Goal: Information Seeking & Learning: Learn about a topic

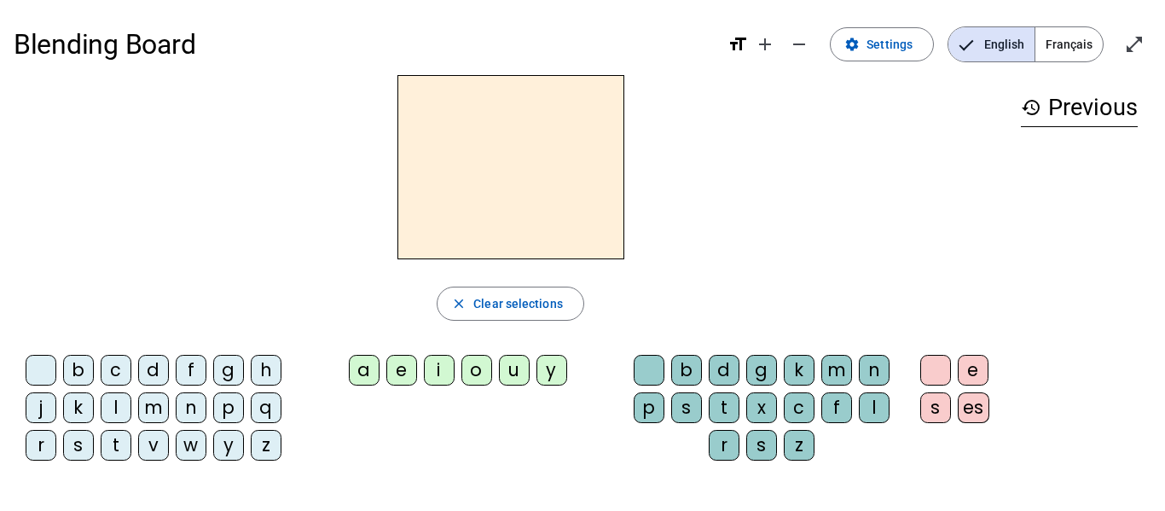
click at [694, 362] on div "b" at bounding box center [686, 370] width 31 height 31
click at [730, 392] on div "t" at bounding box center [724, 407] width 31 height 31
click at [746, 383] on letter-bubble "g" at bounding box center [765, 374] width 38 height 38
click at [737, 399] on div "t" at bounding box center [724, 407] width 31 height 31
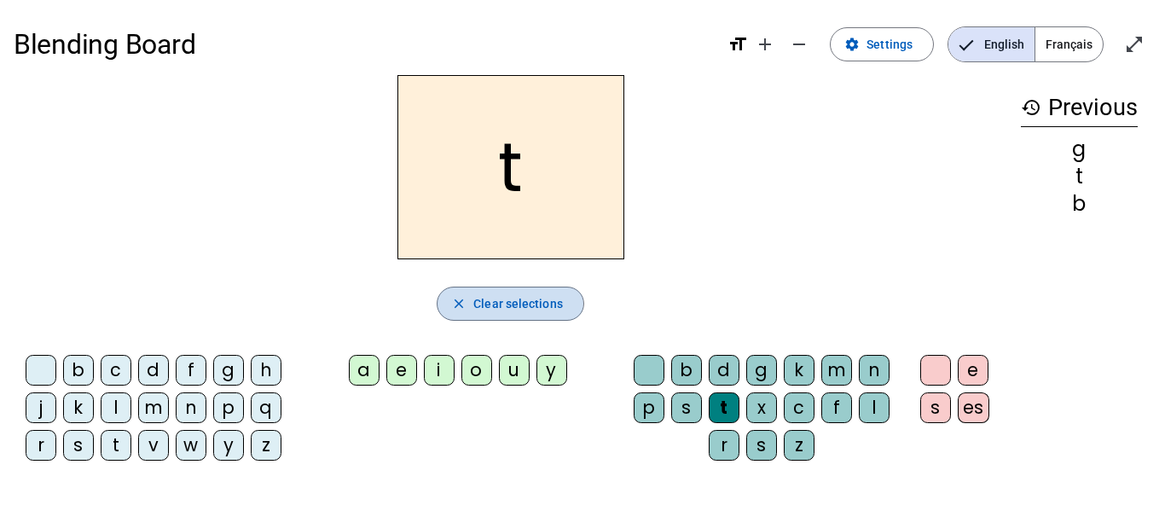
click at [489, 303] on span "Clear selections" at bounding box center [518, 303] width 90 height 20
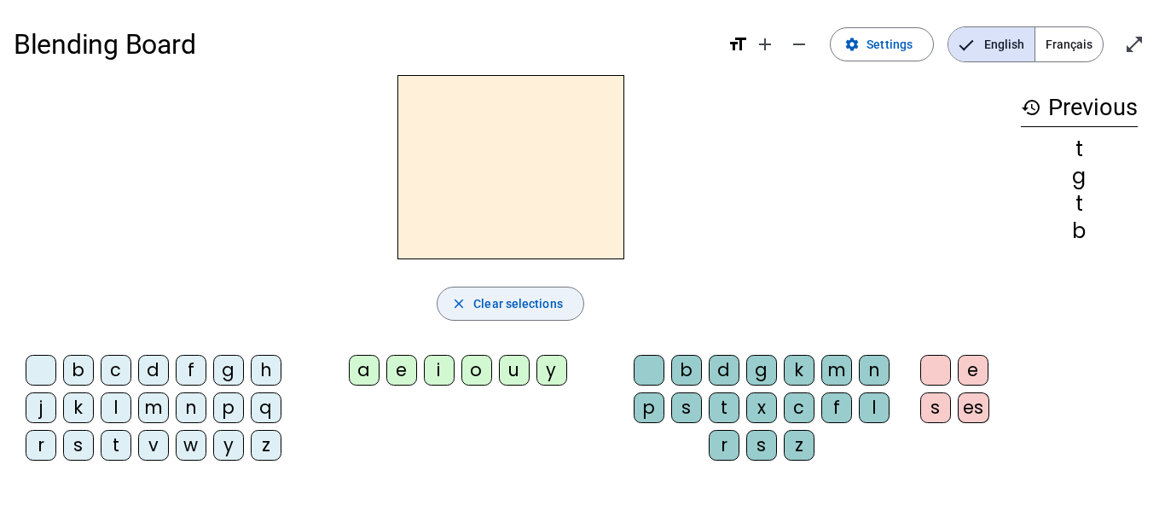
click at [489, 303] on span "Clear selections" at bounding box center [518, 303] width 90 height 20
click at [682, 404] on div "s" at bounding box center [686, 407] width 31 height 31
click at [477, 380] on div "o" at bounding box center [476, 370] width 31 height 31
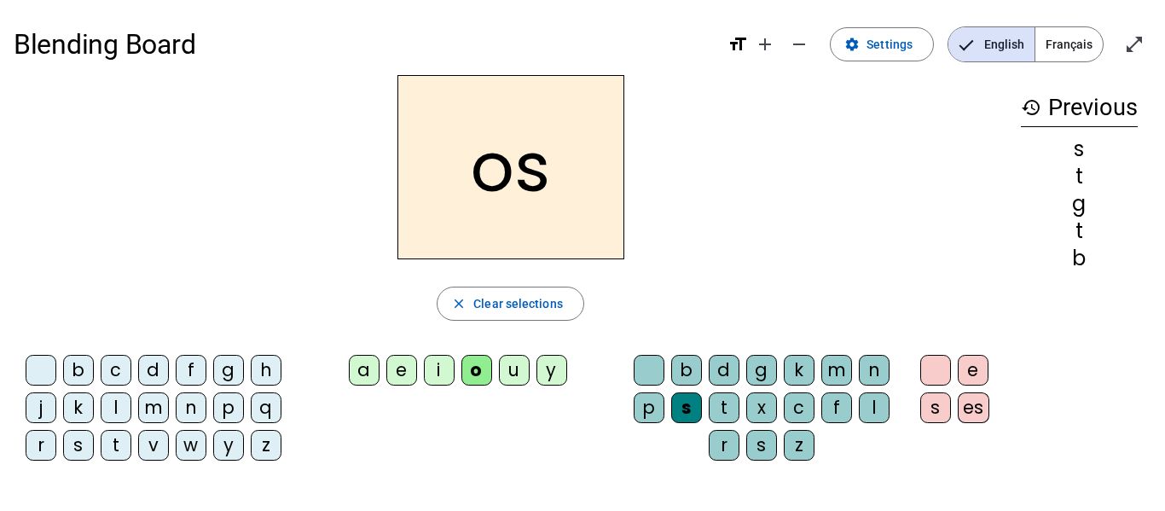
click at [433, 371] on div "i" at bounding box center [439, 370] width 31 height 31
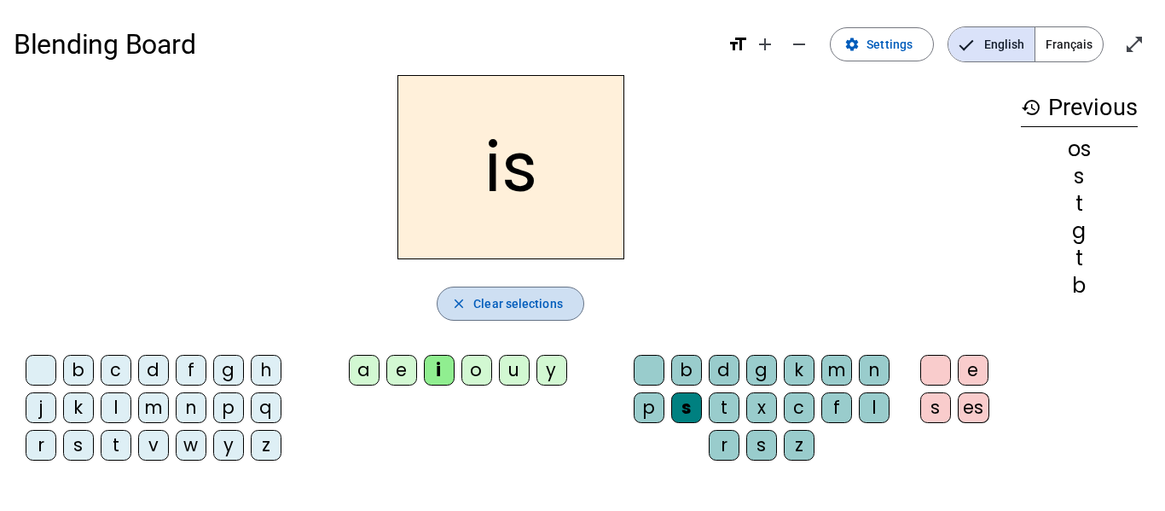
click at [517, 296] on span "Clear selections" at bounding box center [518, 303] width 90 height 20
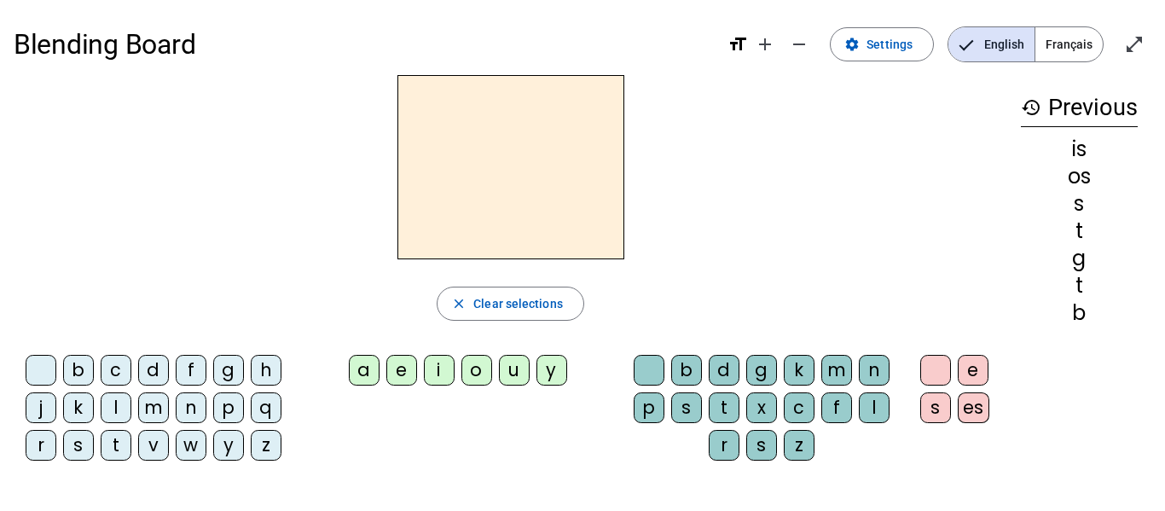
click at [467, 373] on div "o" at bounding box center [476, 370] width 31 height 31
click at [448, 366] on div "i" at bounding box center [439, 370] width 31 height 31
click at [935, 358] on div at bounding box center [935, 370] width 31 height 31
click at [470, 374] on div "o" at bounding box center [476, 370] width 31 height 31
click at [442, 368] on div "i" at bounding box center [439, 370] width 31 height 31
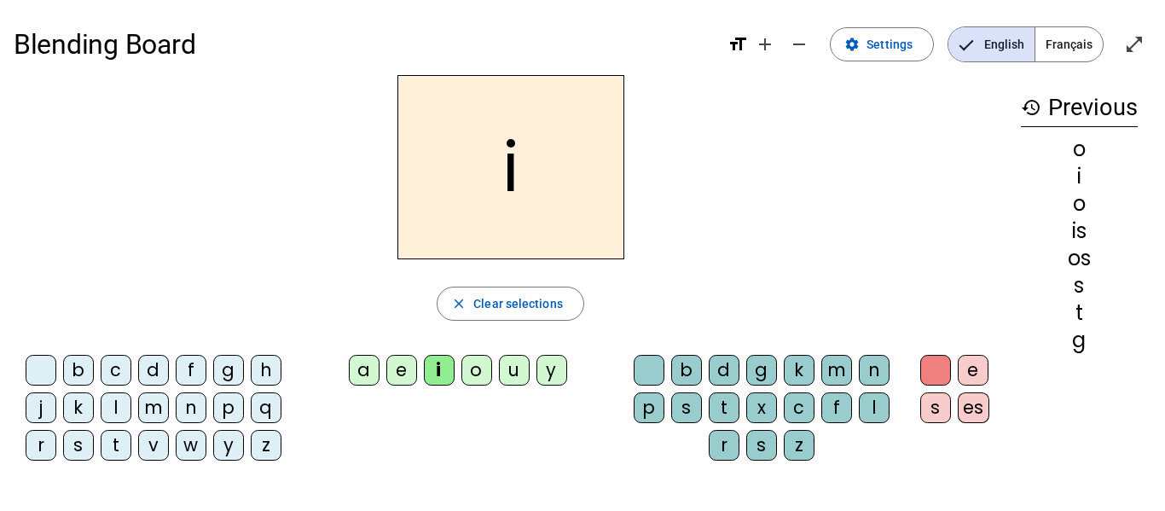
click at [1080, 257] on div "os" at bounding box center [1079, 258] width 117 height 20
click at [500, 307] on span "Clear selections" at bounding box center [518, 303] width 90 height 20
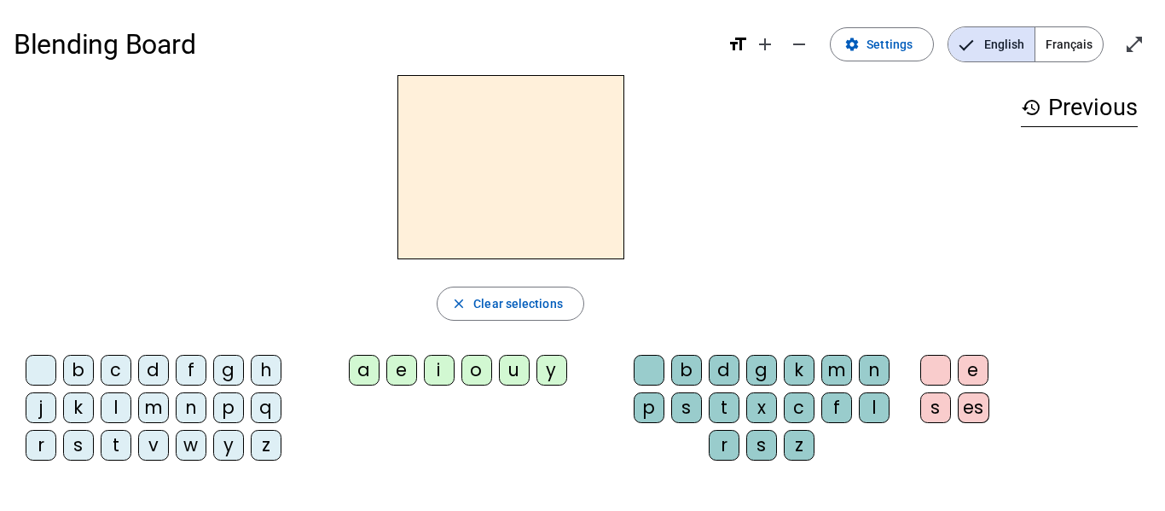
click at [685, 394] on div "s" at bounding box center [686, 407] width 31 height 31
click at [439, 367] on div "i" at bounding box center [439, 370] width 31 height 31
click at [737, 397] on div "t" at bounding box center [724, 407] width 31 height 31
click at [720, 385] on letter-bubble "d" at bounding box center [728, 374] width 38 height 38
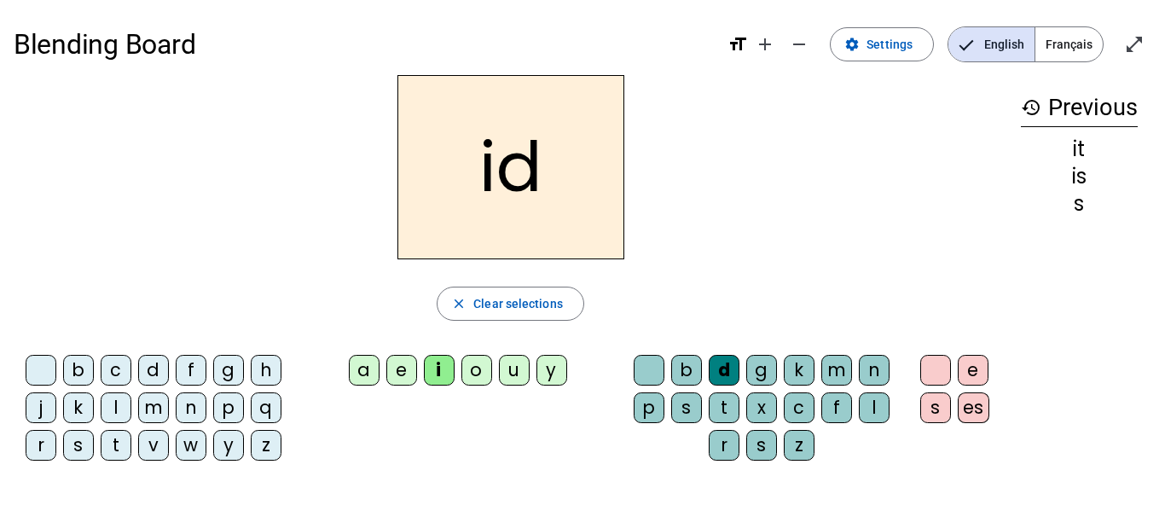
click at [749, 396] on div "x" at bounding box center [761, 407] width 31 height 31
click at [762, 402] on div "x" at bounding box center [761, 407] width 31 height 31
click at [471, 369] on div "o" at bounding box center [476, 370] width 31 height 31
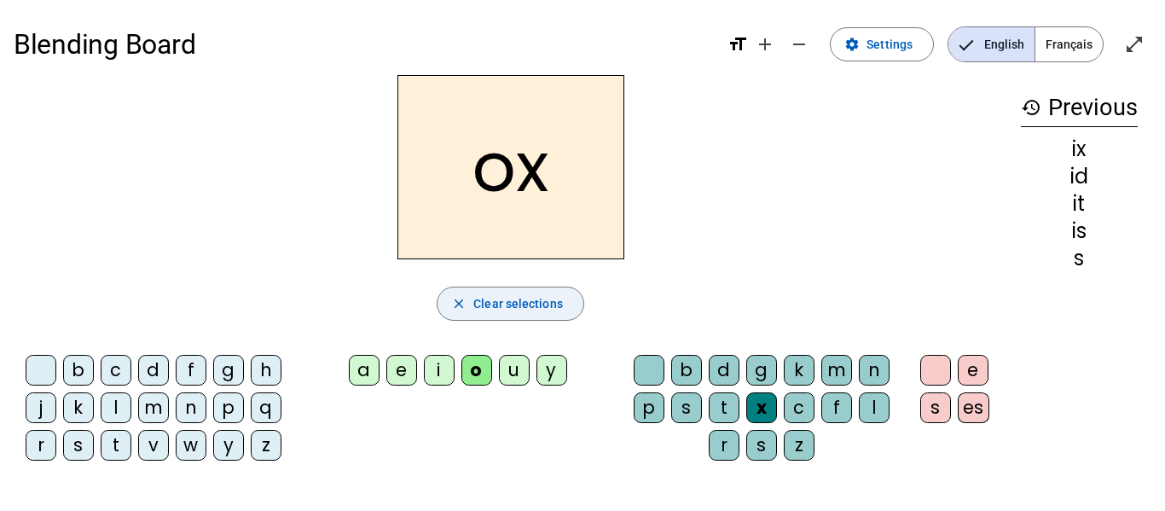
click at [541, 298] on span "Clear selections" at bounding box center [518, 303] width 90 height 20
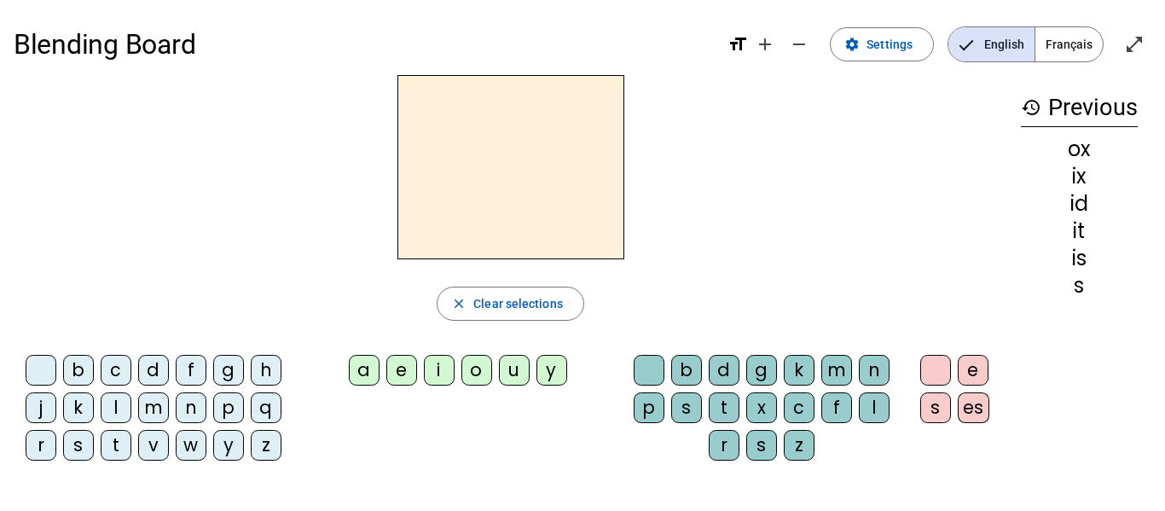
click at [435, 361] on div "i" at bounding box center [439, 370] width 31 height 31
click at [477, 369] on div "o" at bounding box center [476, 370] width 31 height 31
click at [843, 396] on div "f" at bounding box center [836, 407] width 31 height 31
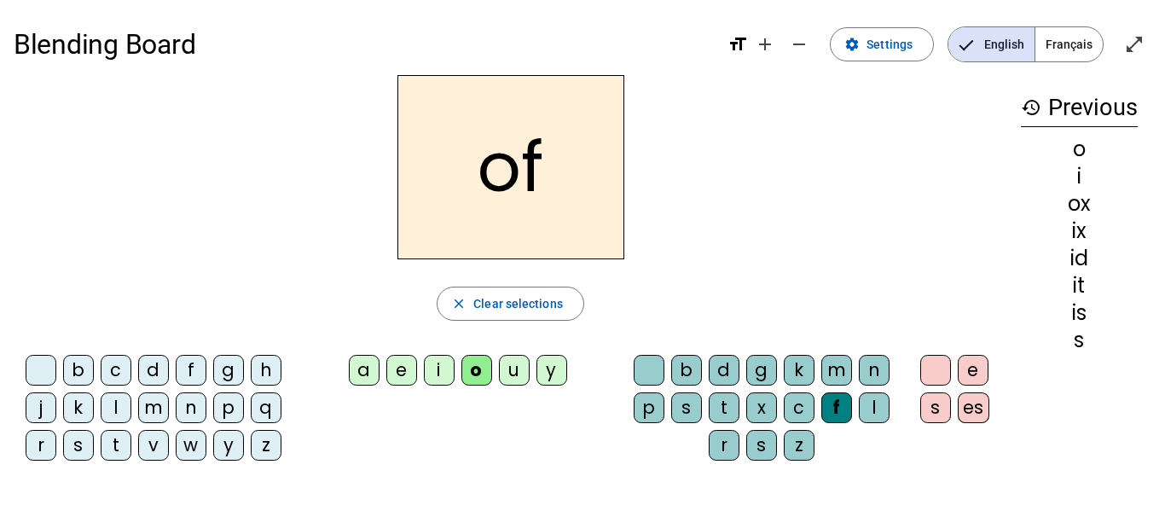
click at [771, 393] on div "x" at bounding box center [761, 407] width 31 height 31
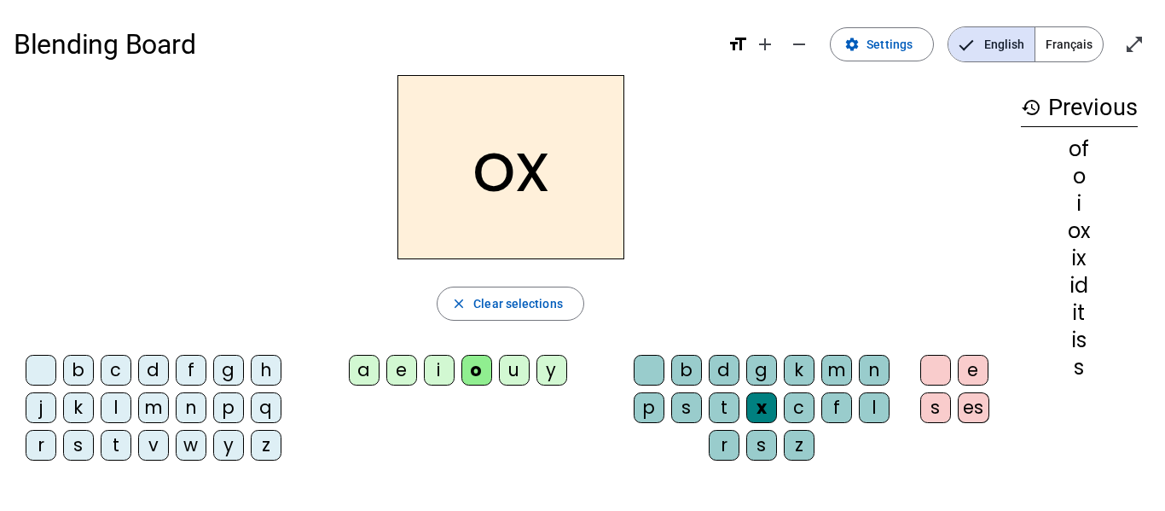
click at [778, 382] on letter-bubble "g" at bounding box center [765, 374] width 38 height 38
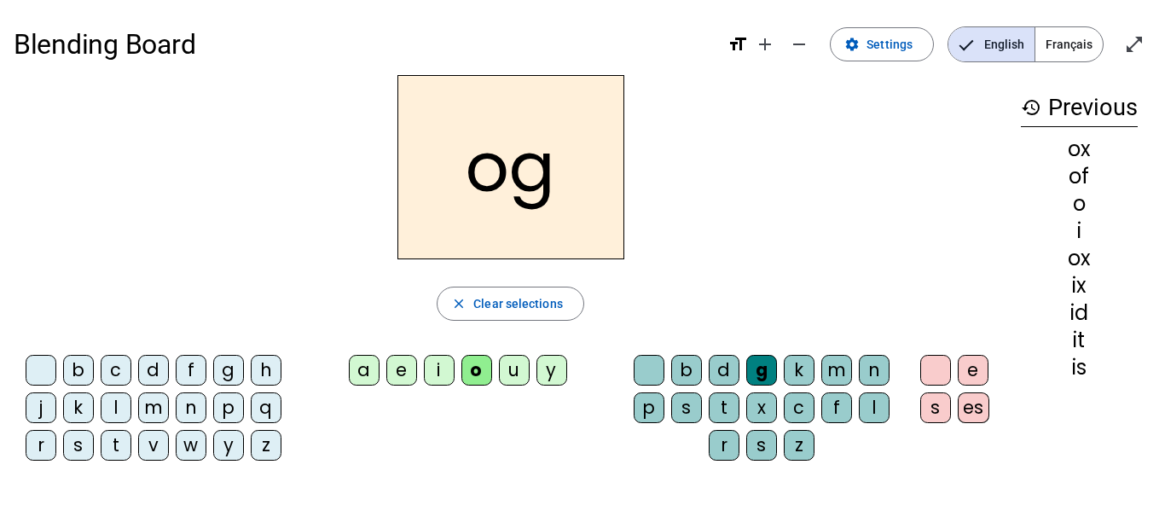
click at [724, 385] on letter-bubble "d" at bounding box center [728, 374] width 38 height 38
click at [723, 385] on letter-bubble "d" at bounding box center [728, 374] width 38 height 38
click at [709, 394] on div "t" at bounding box center [724, 407] width 31 height 31
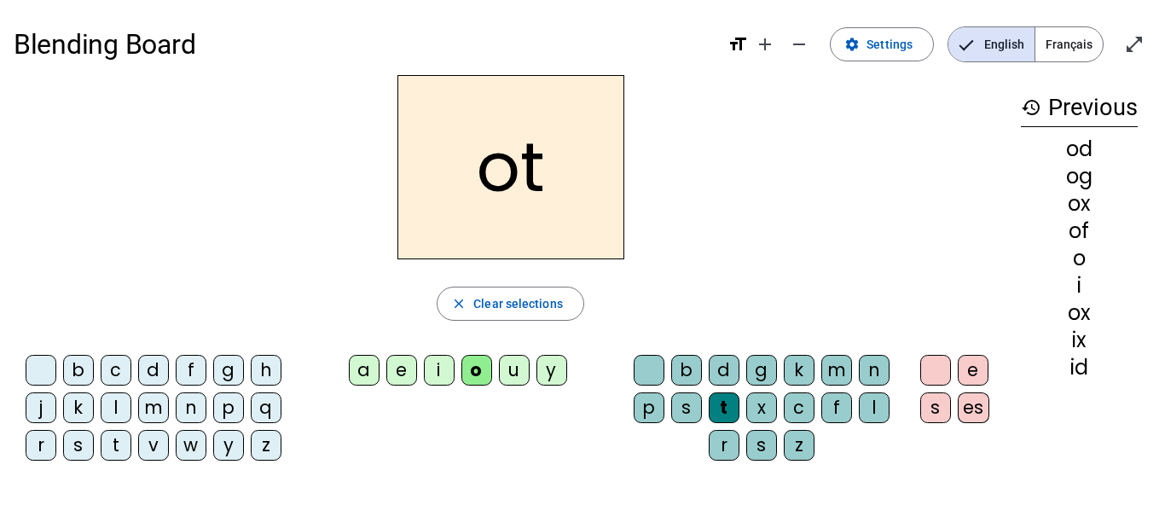
click at [699, 386] on letter-bubble "b" at bounding box center [690, 374] width 38 height 38
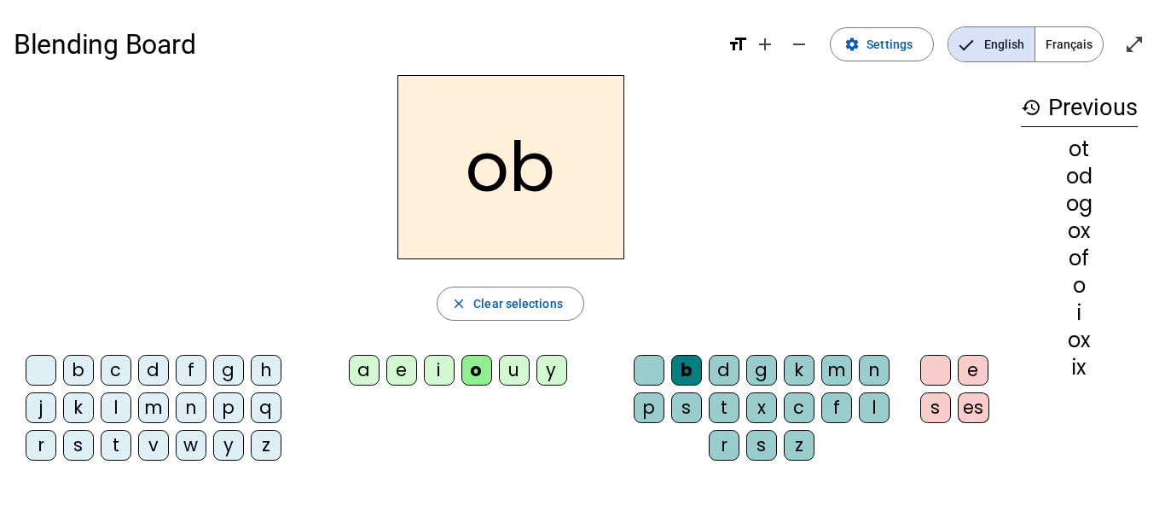
click at [699, 386] on letter-bubble "b" at bounding box center [690, 374] width 38 height 38
click at [402, 371] on div "e" at bounding box center [401, 370] width 31 height 31
click at [749, 425] on letter-bubble "x" at bounding box center [765, 411] width 38 height 38
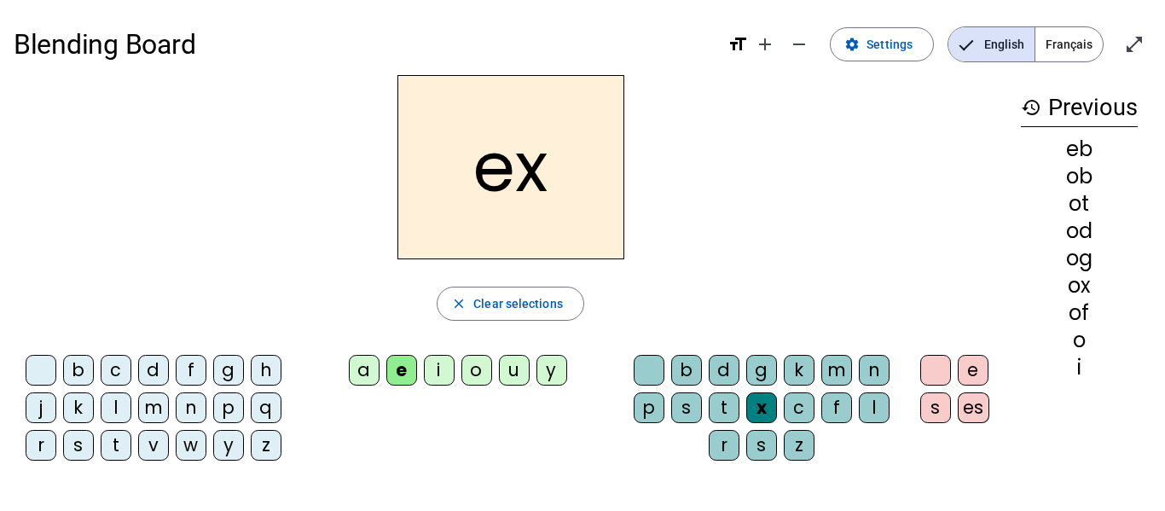
click at [750, 411] on div "x" at bounding box center [761, 407] width 31 height 31
click at [743, 405] on letter-bubble "t" at bounding box center [728, 411] width 38 height 38
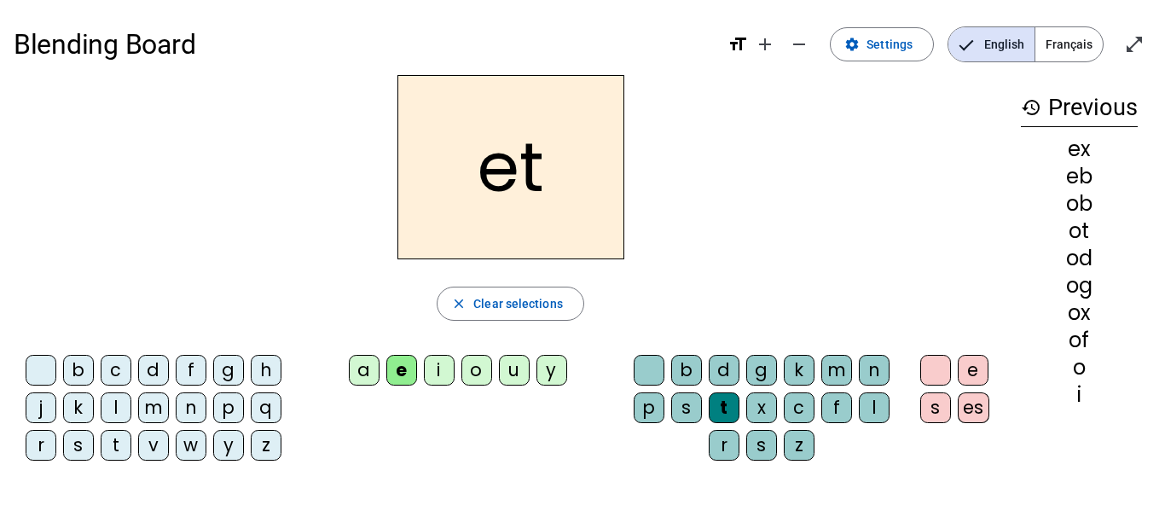
click at [963, 410] on div "es" at bounding box center [973, 407] width 32 height 31
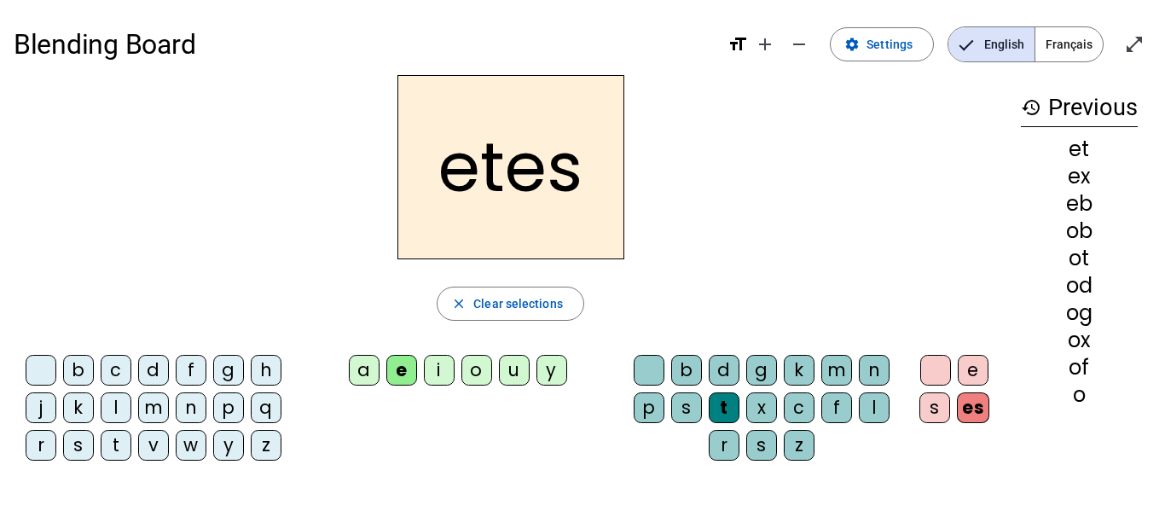
click at [658, 379] on div at bounding box center [648, 370] width 31 height 31
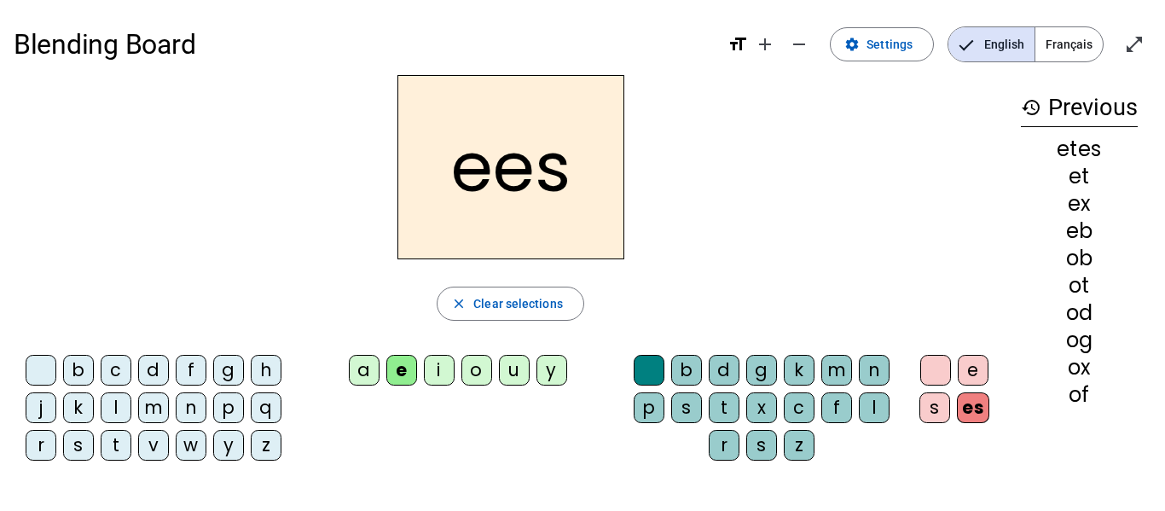
click at [758, 379] on div "g" at bounding box center [761, 370] width 31 height 31
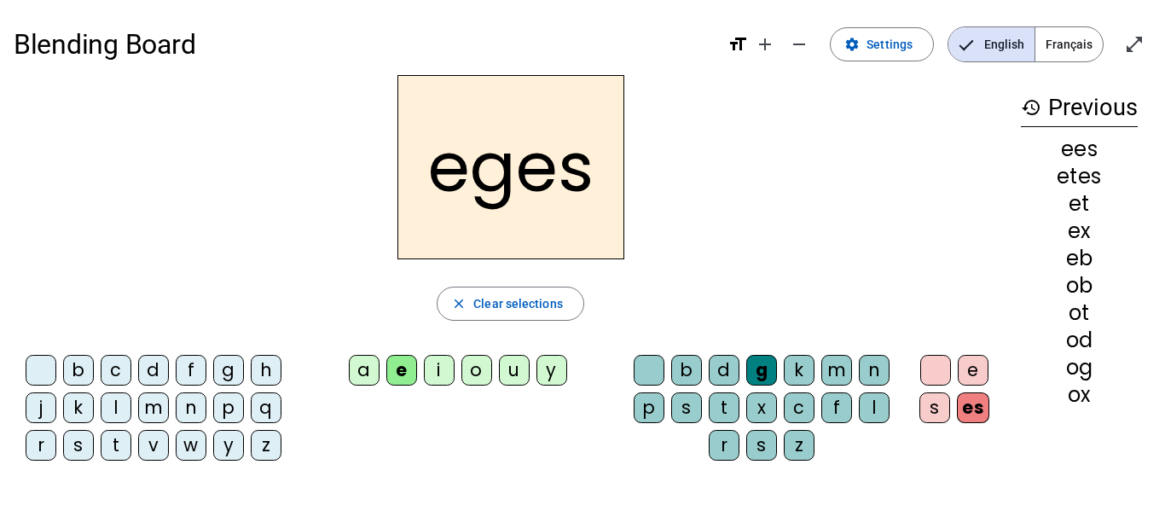
click at [724, 375] on div "d" at bounding box center [724, 370] width 31 height 31
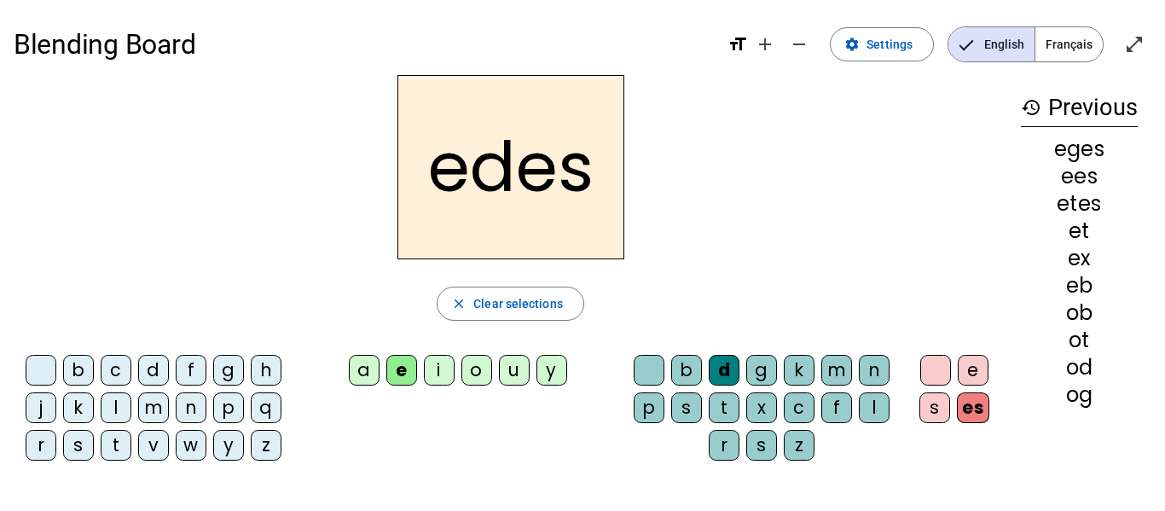
click at [761, 373] on div "g" at bounding box center [761, 370] width 31 height 31
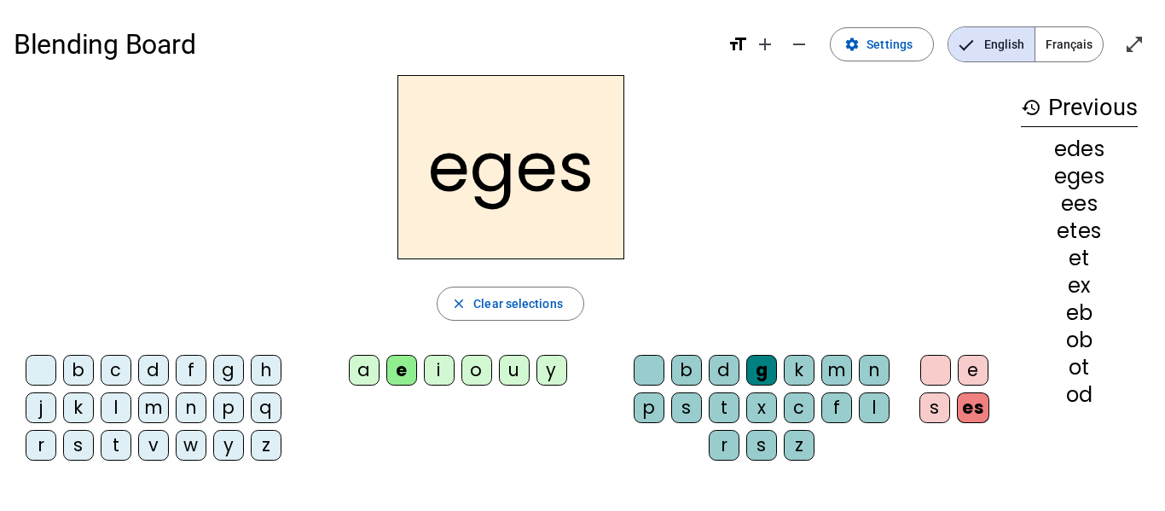
click at [969, 379] on div "e" at bounding box center [972, 370] width 31 height 31
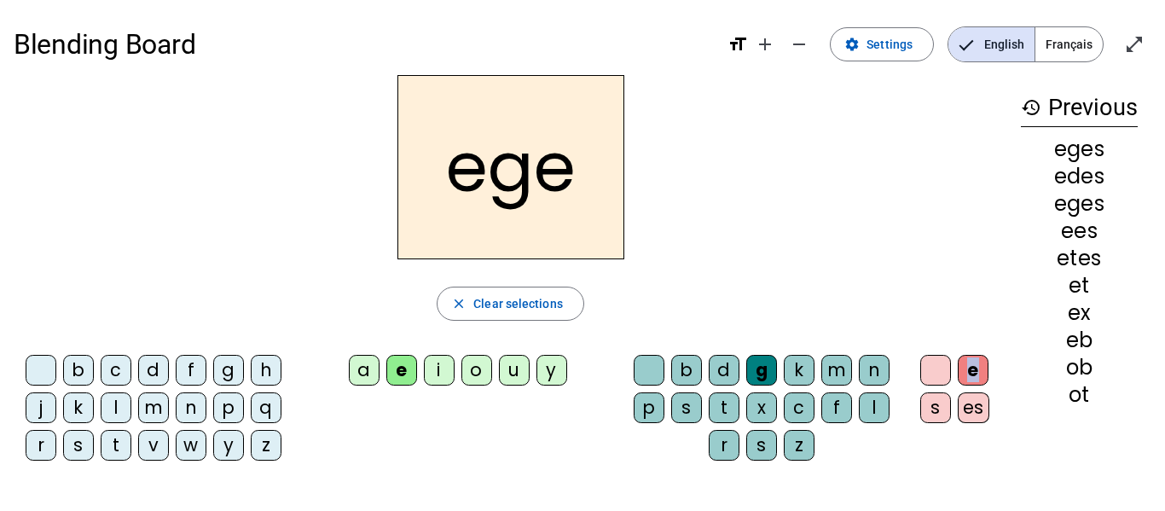
click at [969, 379] on div "e" at bounding box center [972, 370] width 31 height 31
click at [644, 401] on div "p" at bounding box center [648, 407] width 31 height 31
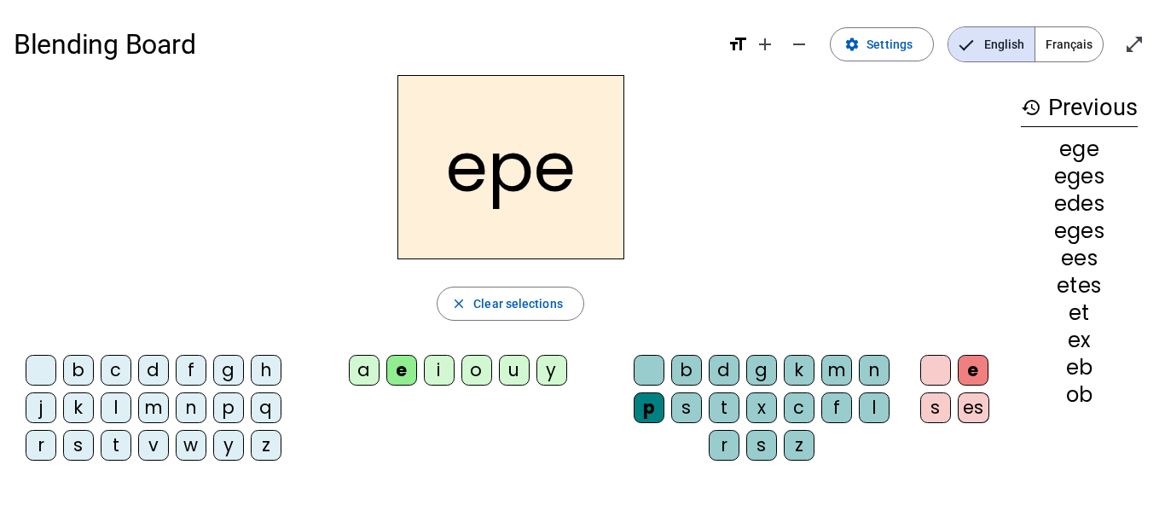
click at [925, 399] on div "s" at bounding box center [935, 407] width 31 height 31
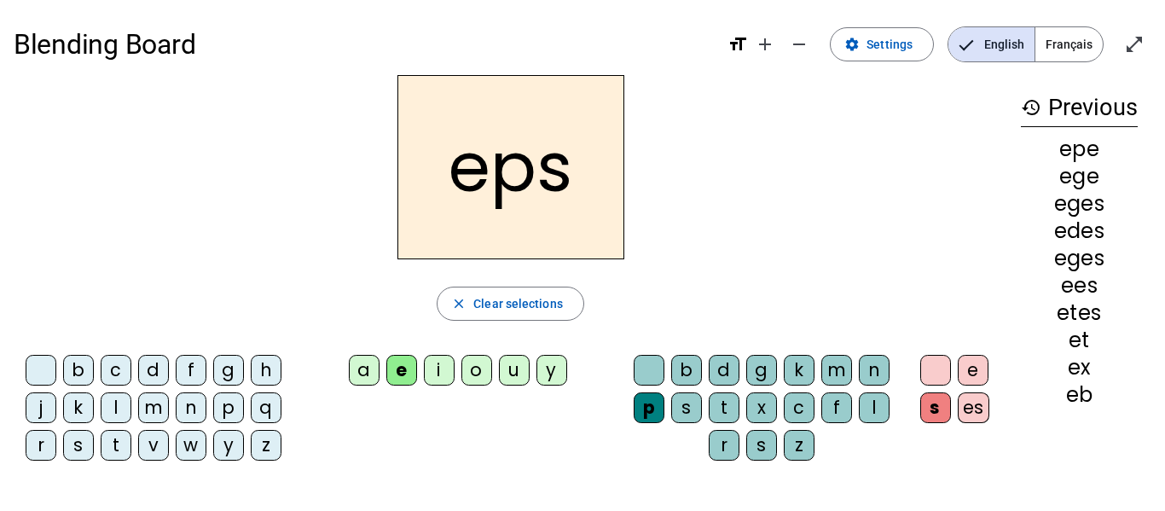
click at [710, 403] on div "t" at bounding box center [724, 407] width 31 height 31
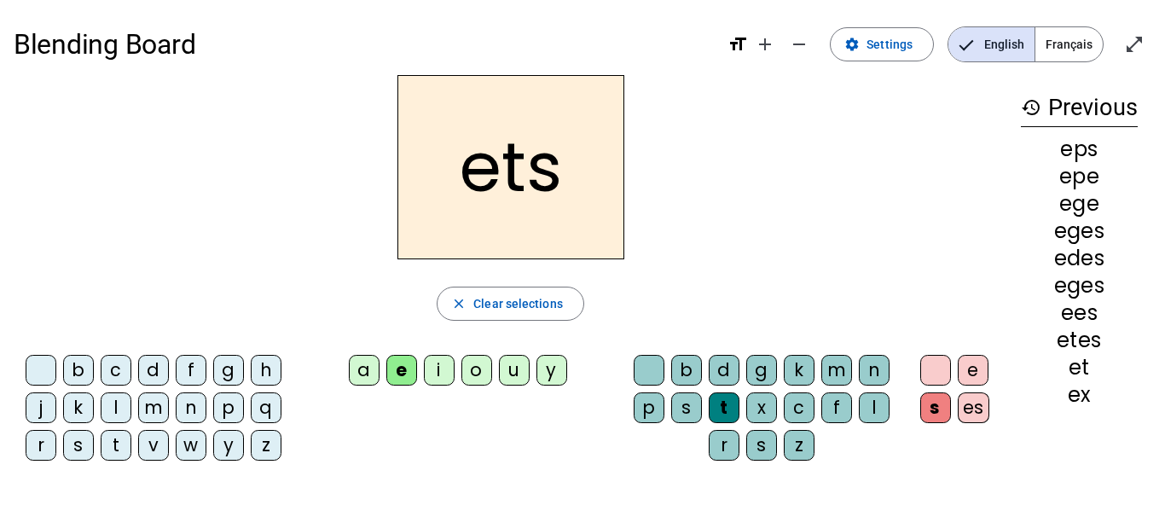
click at [969, 411] on div "es" at bounding box center [973, 407] width 32 height 31
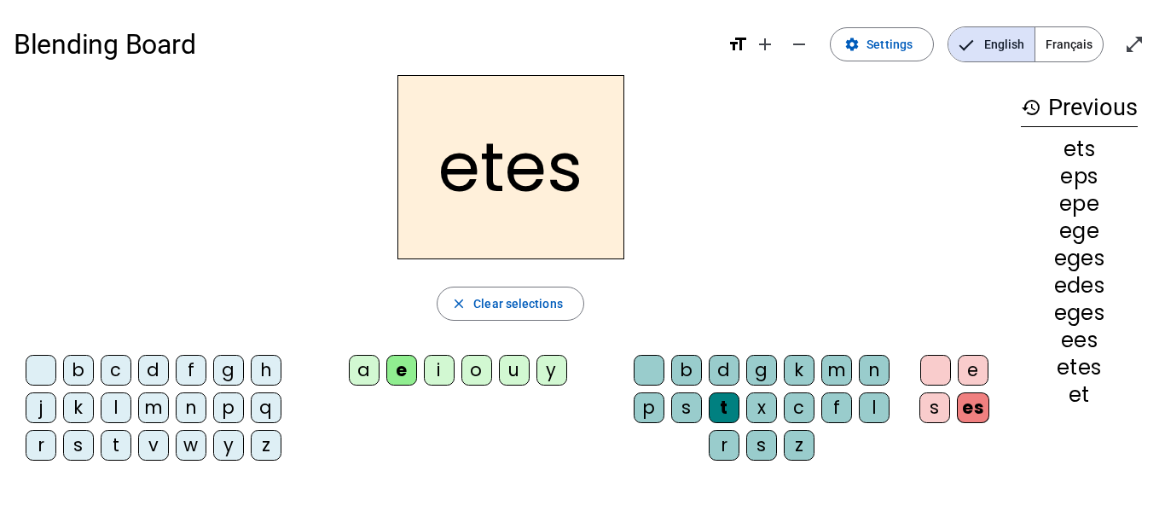
click at [1100, 315] on div "eges" at bounding box center [1079, 313] width 117 height 20
click at [1097, 312] on div "eges" at bounding box center [1079, 313] width 117 height 20
click at [272, 364] on div "h" at bounding box center [266, 370] width 31 height 31
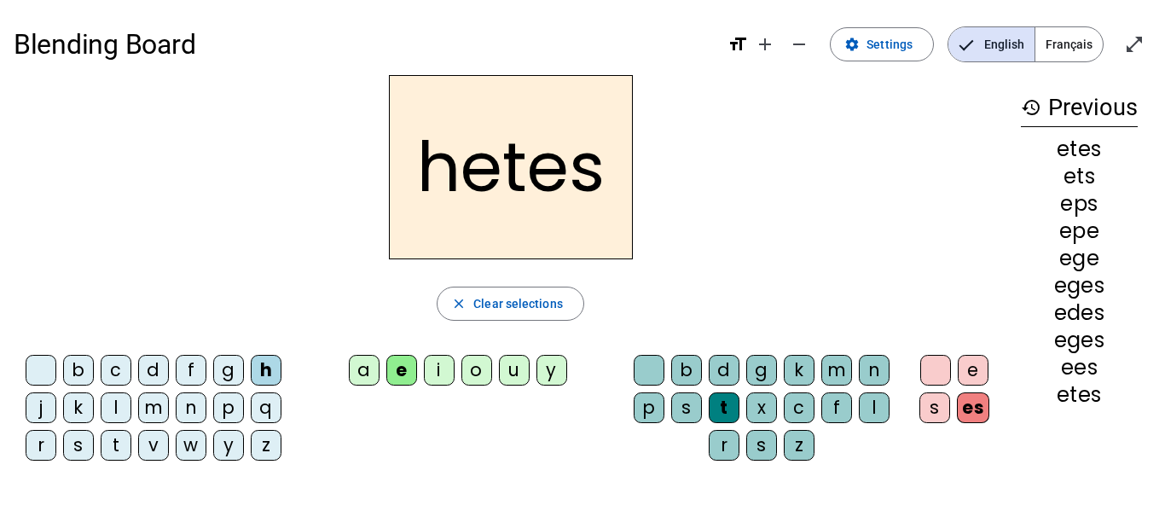
click at [222, 383] on div "g" at bounding box center [228, 370] width 31 height 31
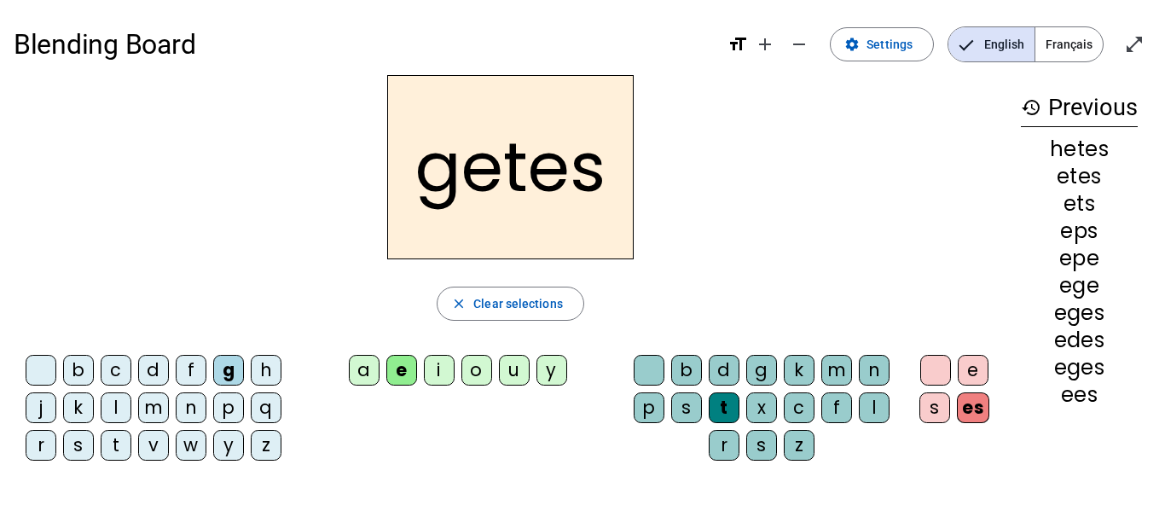
click at [222, 383] on div "g" at bounding box center [228, 370] width 31 height 31
click at [14, 433] on div "b c d f g h j k l m n p q r s t v w y z" at bounding box center [157, 411] width 286 height 126
click at [0, 438] on div "Blending Board format_size add remove settings Settings English Français open_i…" at bounding box center [582, 326] width 1165 height 653
click at [0, 437] on div "Blending Board format_size add remove settings Settings English Français open_i…" at bounding box center [582, 326] width 1165 height 653
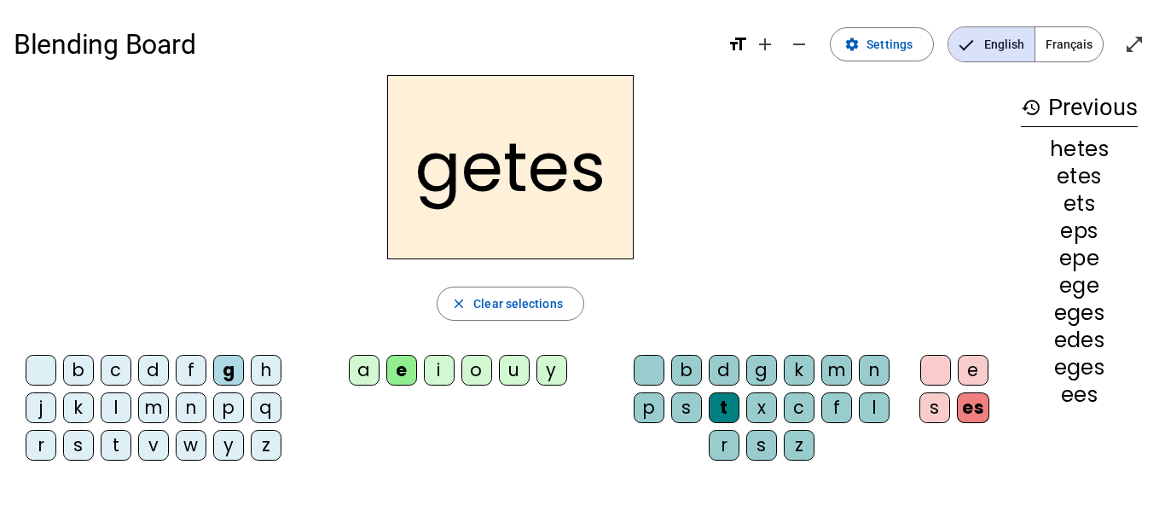
click at [2, 439] on div "Blending Board format_size add remove settings Settings English Français open_i…" at bounding box center [582, 326] width 1165 height 653
click at [86, 444] on div "s" at bounding box center [78, 445] width 31 height 31
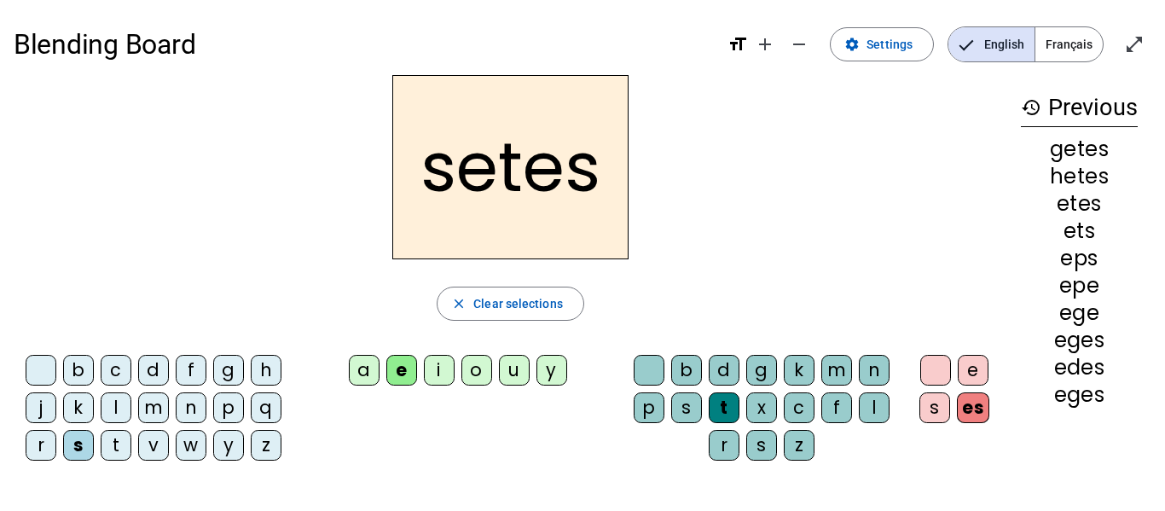
click at [117, 435] on div "t" at bounding box center [116, 445] width 31 height 31
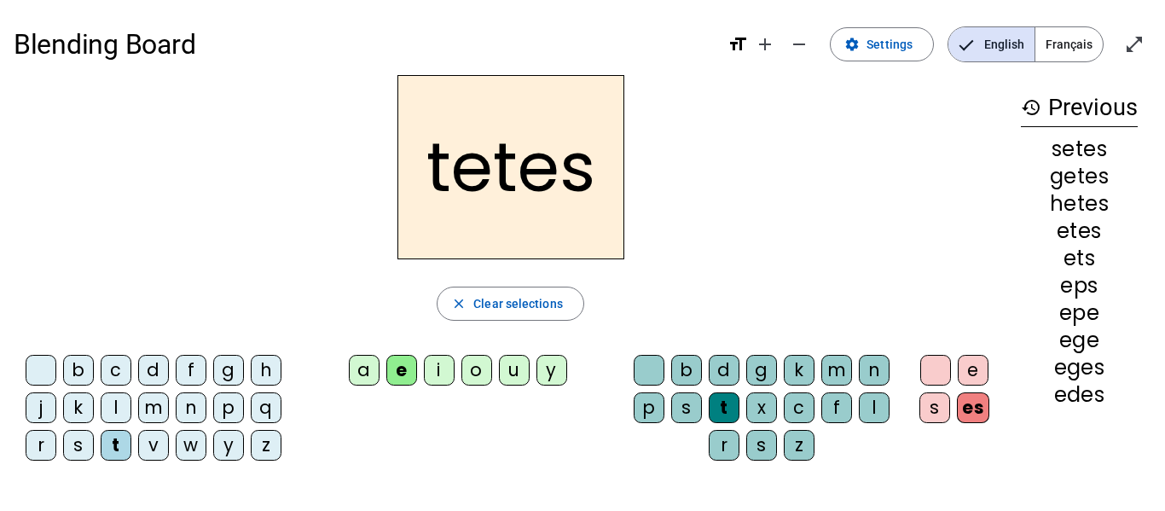
click at [83, 441] on div "s" at bounding box center [78, 445] width 31 height 31
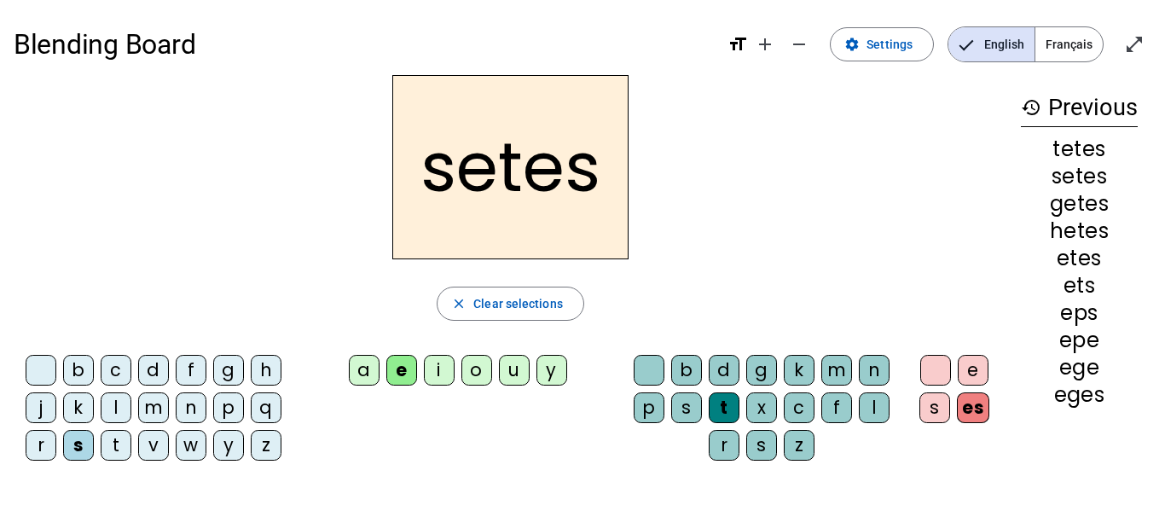
click at [78, 361] on div "b" at bounding box center [78, 370] width 31 height 31
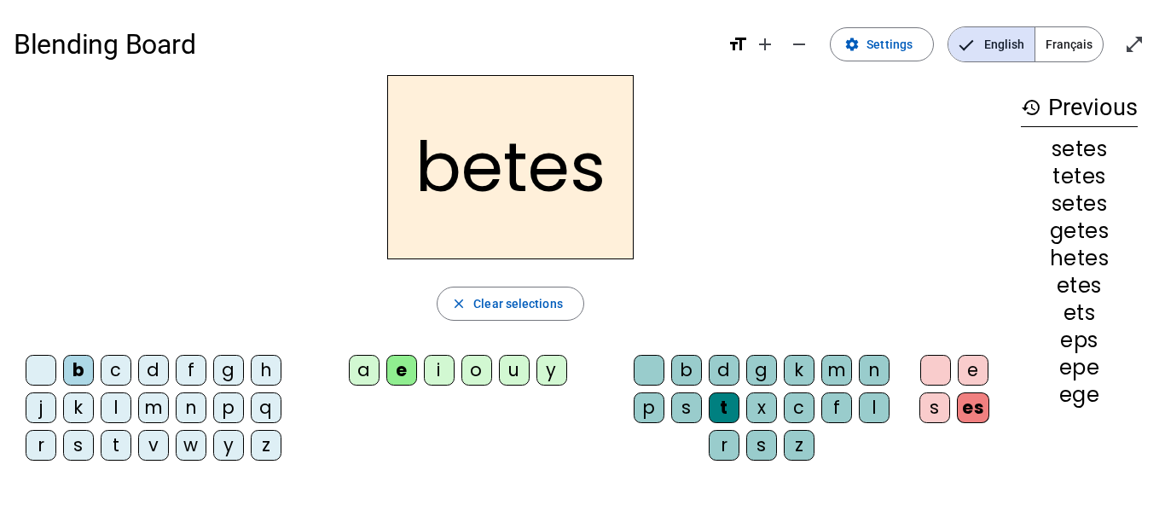
click at [879, 398] on div "l" at bounding box center [874, 407] width 31 height 31
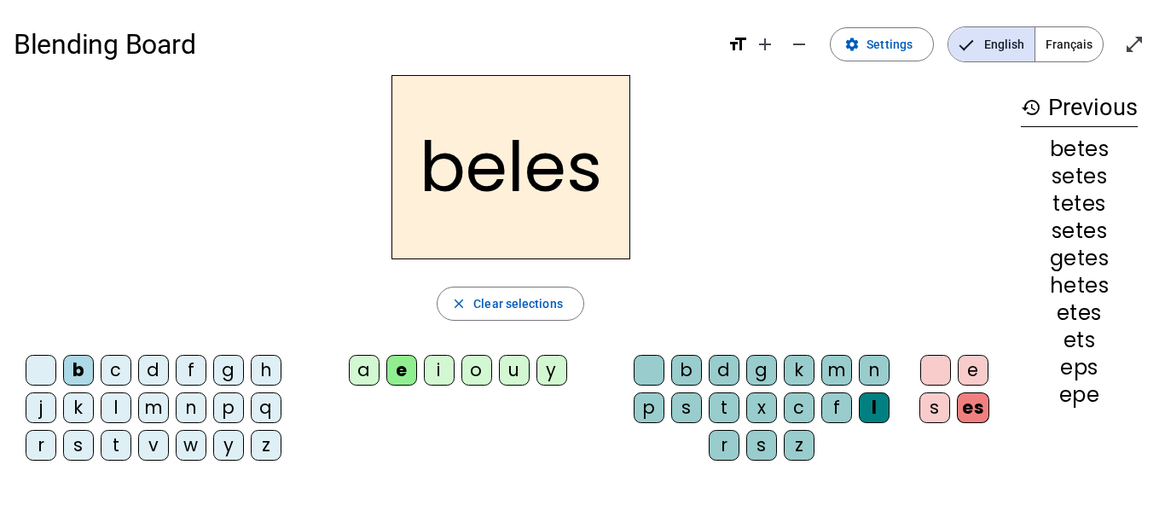
click at [880, 399] on div "l" at bounding box center [874, 407] width 31 height 31
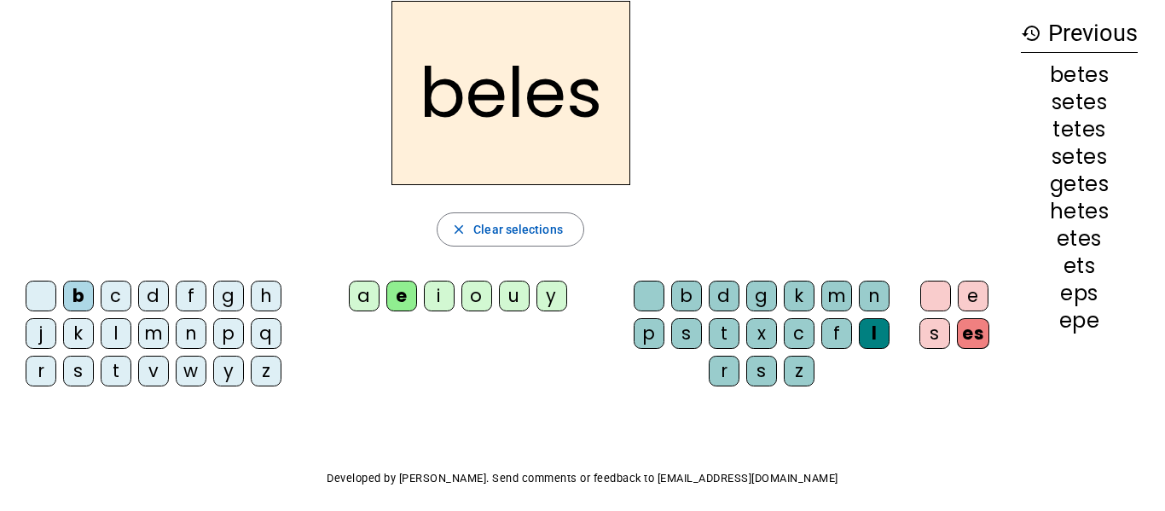
scroll to position [40, 0]
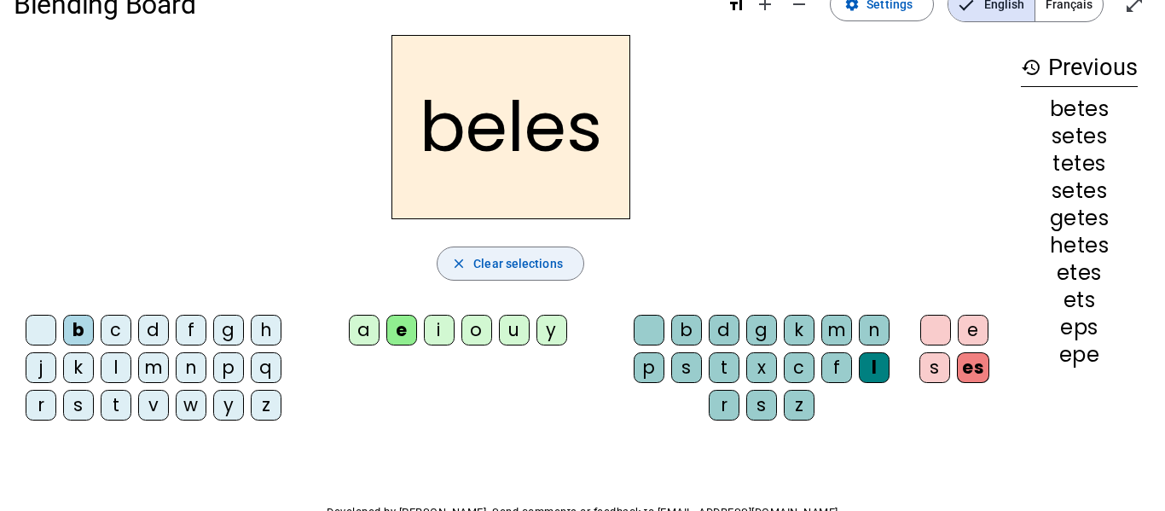
click at [523, 257] on span "Clear selections" at bounding box center [518, 263] width 90 height 20
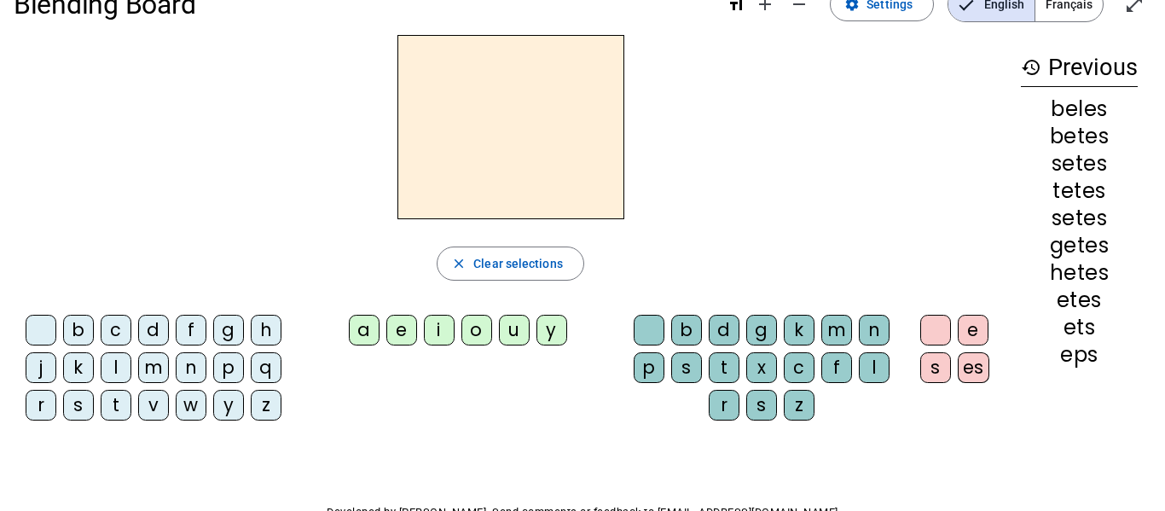
click at [724, 366] on div "t" at bounding box center [724, 367] width 31 height 31
click at [810, 367] on div "c" at bounding box center [799, 367] width 31 height 31
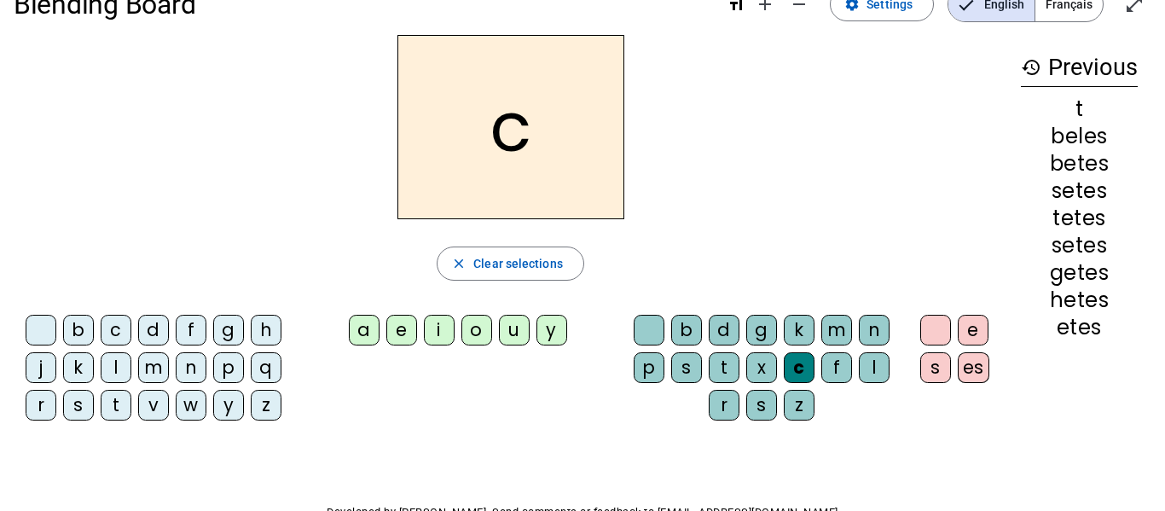
click at [450, 335] on div "i" at bounding box center [439, 330] width 31 height 31
click at [88, 317] on div "b" at bounding box center [78, 330] width 31 height 31
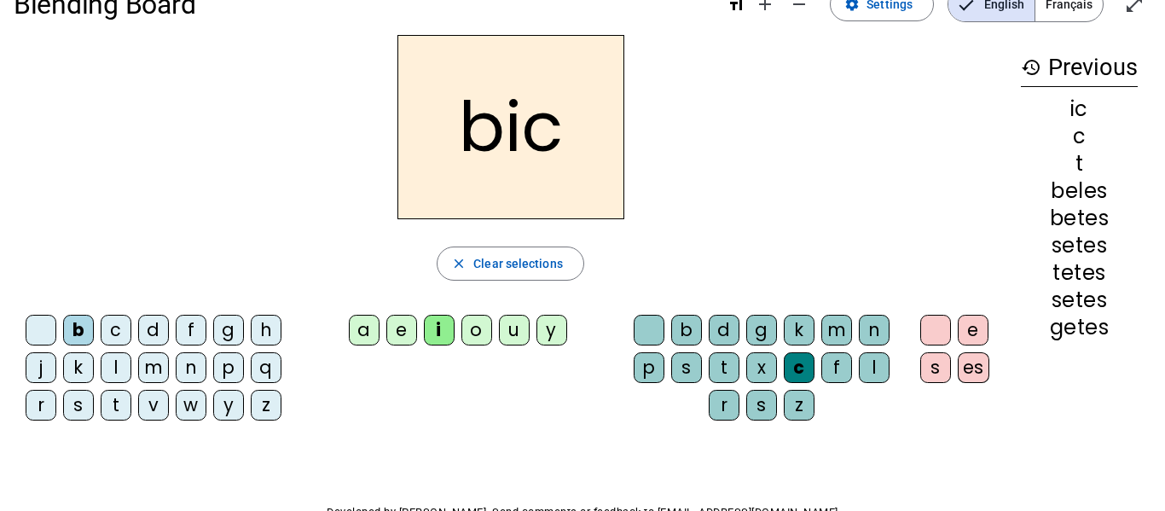
click at [88, 317] on div "b" at bounding box center [78, 330] width 31 height 31
click at [943, 378] on div "s" at bounding box center [935, 367] width 31 height 31
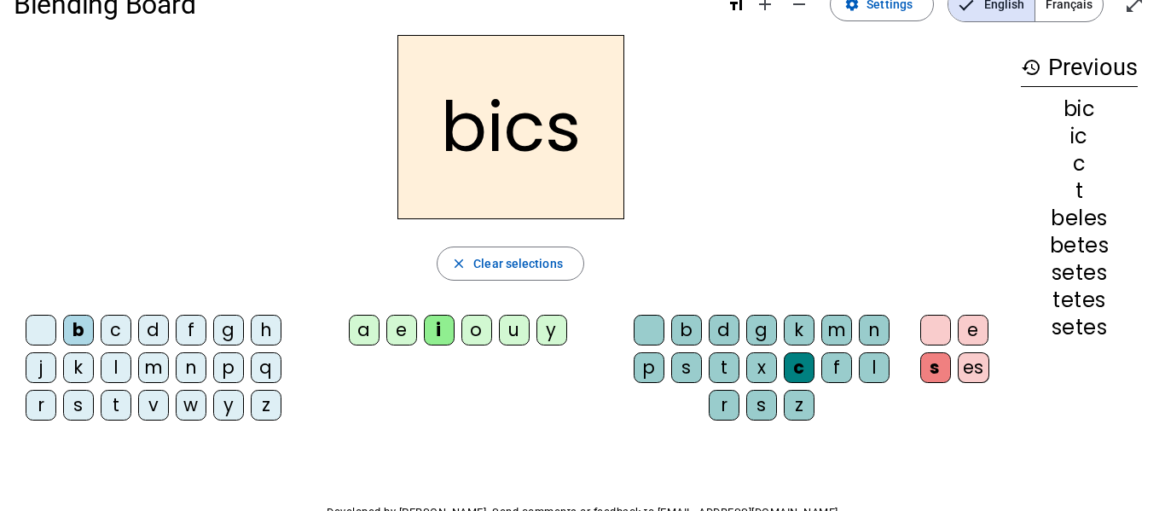
click at [978, 360] on div "es" at bounding box center [973, 367] width 32 height 31
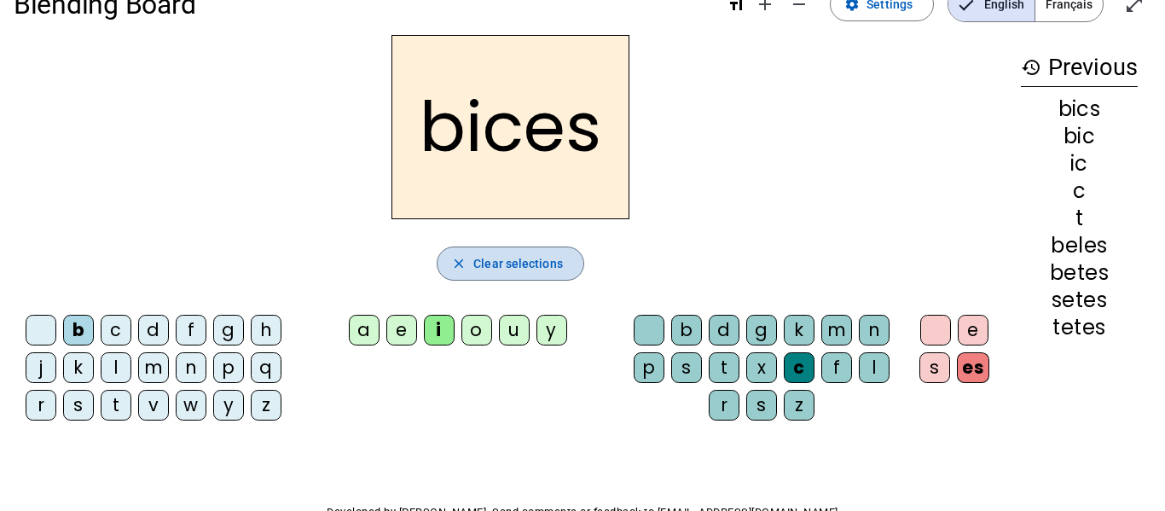
click at [459, 273] on span "button" at bounding box center [510, 263] width 146 height 41
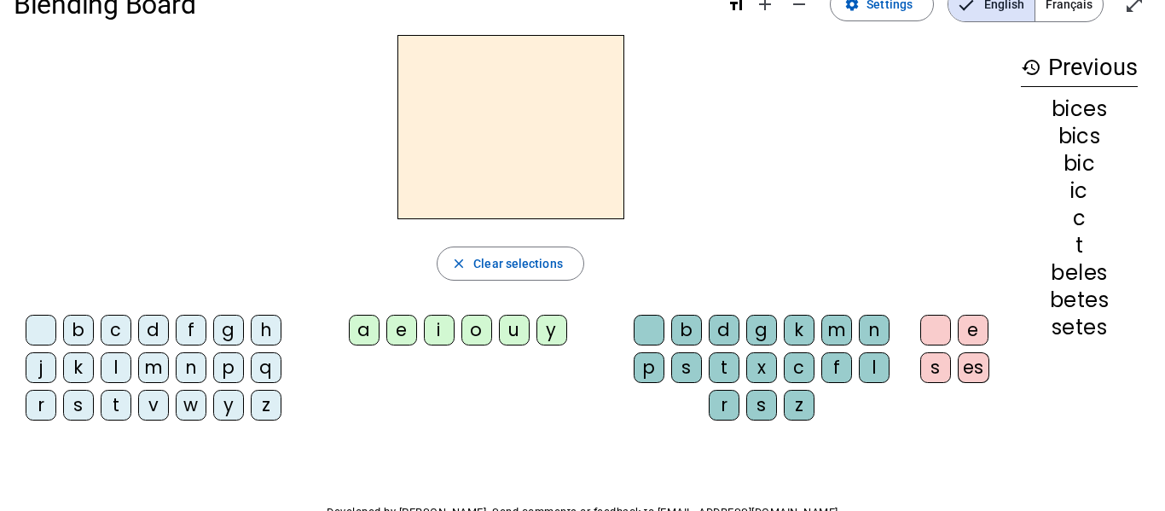
click at [680, 367] on div "s" at bounding box center [686, 367] width 31 height 31
click at [390, 328] on div "e" at bounding box center [401, 330] width 31 height 31
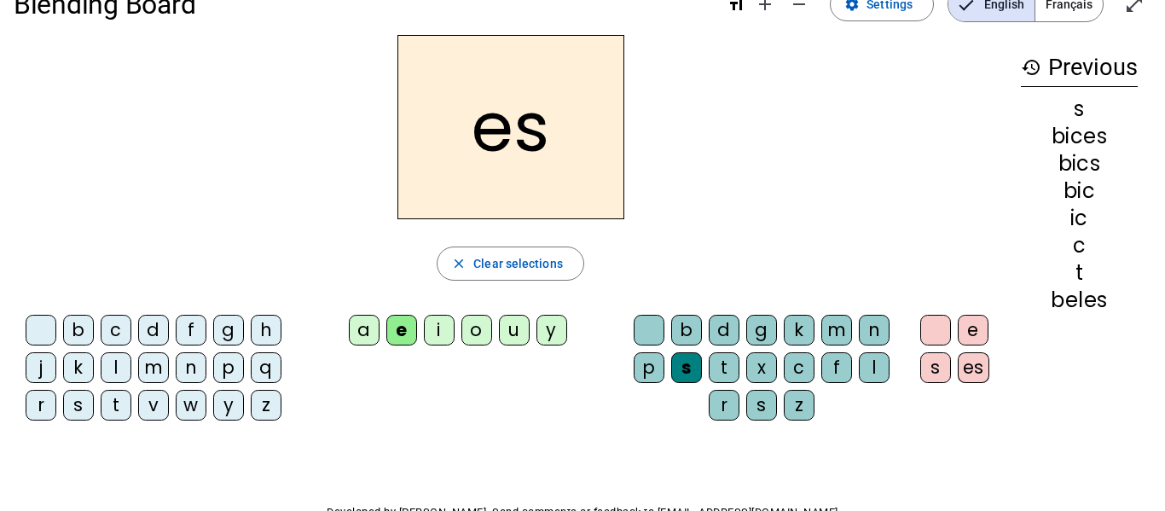
click at [973, 367] on div "es" at bounding box center [973, 367] width 32 height 31
